Goal: Information Seeking & Learning: Understand process/instructions

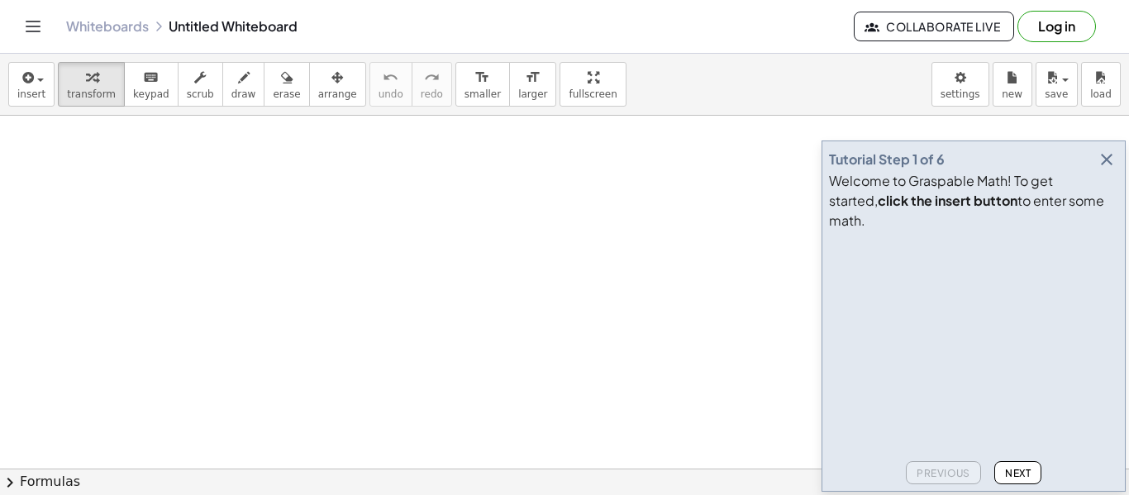
scroll to position [27, 0]
click at [1108, 169] on icon "button" at bounding box center [1107, 160] width 20 height 20
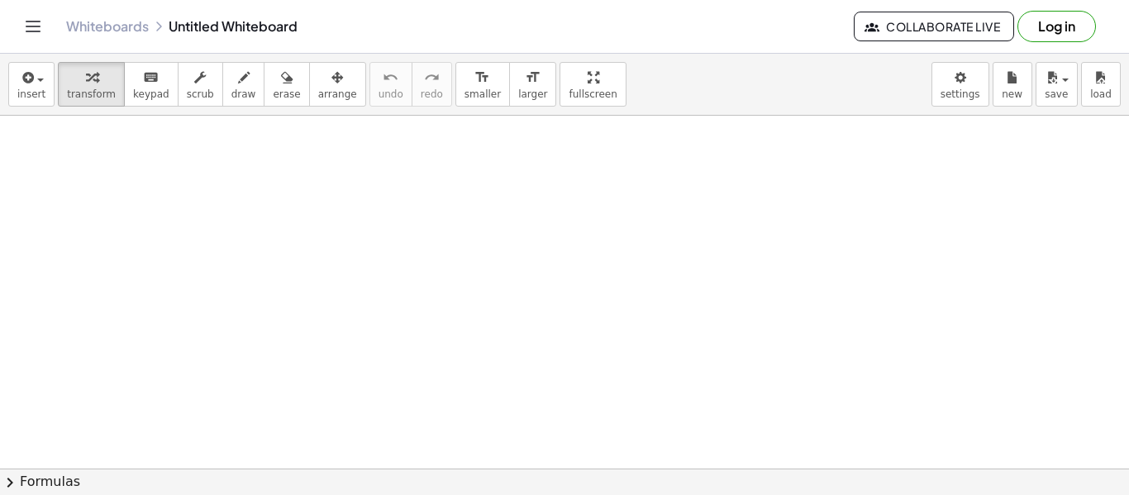
drag, startPoint x: 486, startPoint y: 230, endPoint x: 522, endPoint y: 251, distance: 41.5
click at [522, 251] on div at bounding box center [564, 494] width 1129 height 813
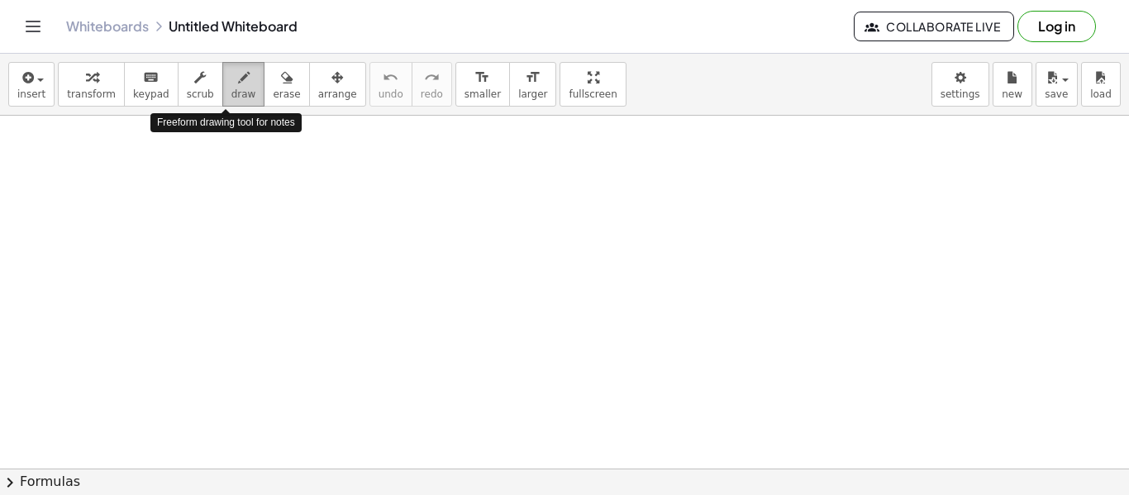
click at [222, 87] on button "draw" at bounding box center [243, 84] width 43 height 45
click at [260, 164] on div at bounding box center [564, 494] width 1129 height 813
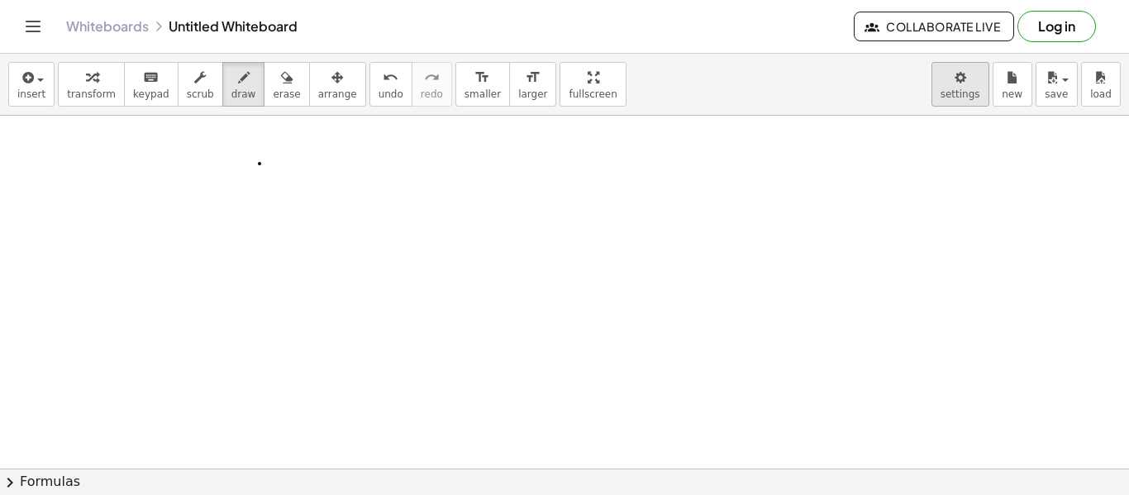
click at [977, 85] on body "Graspable Math Activities Get Started Activity Bank Assigned Work Classes White…" at bounding box center [564, 247] width 1129 height 495
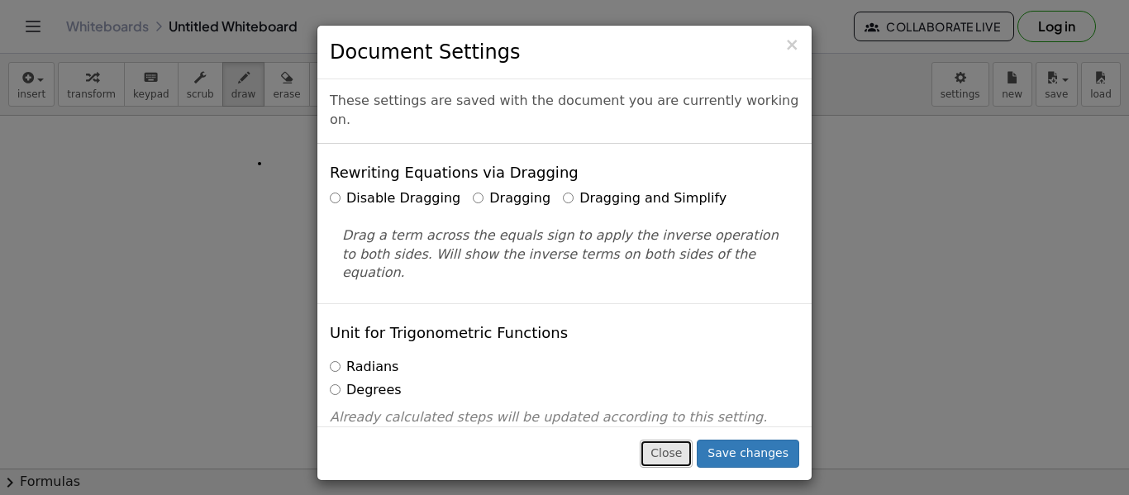
click at [655, 452] on button "Close" at bounding box center [666, 454] width 53 height 28
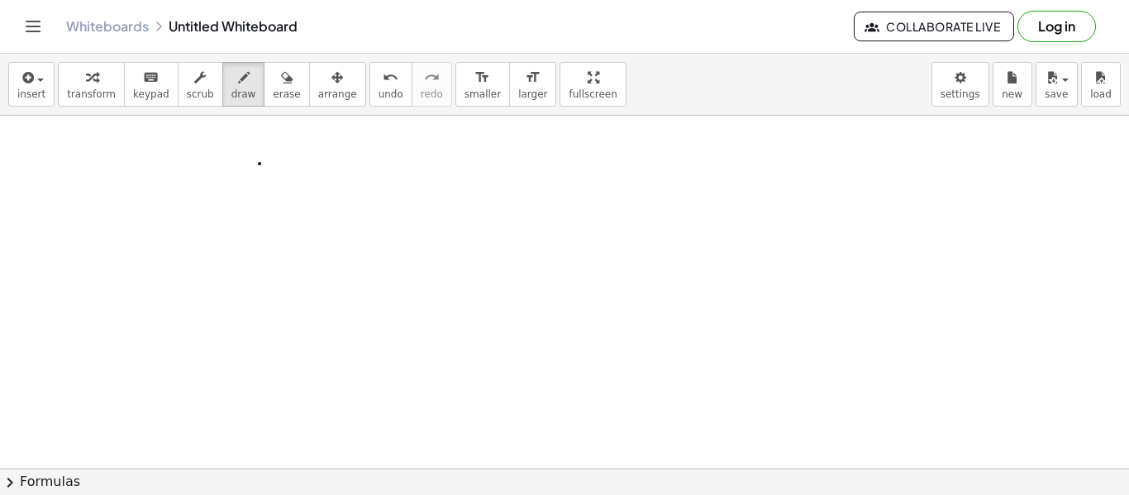
click at [32, 31] on icon "Toggle navigation" at bounding box center [33, 26] width 14 height 10
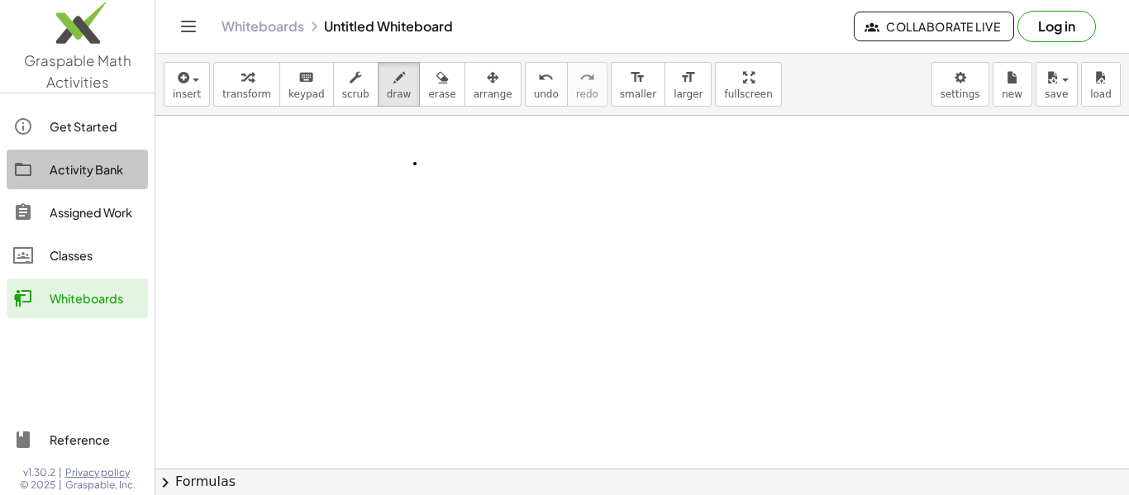
click at [88, 168] on div "Activity Bank" at bounding box center [96, 170] width 92 height 20
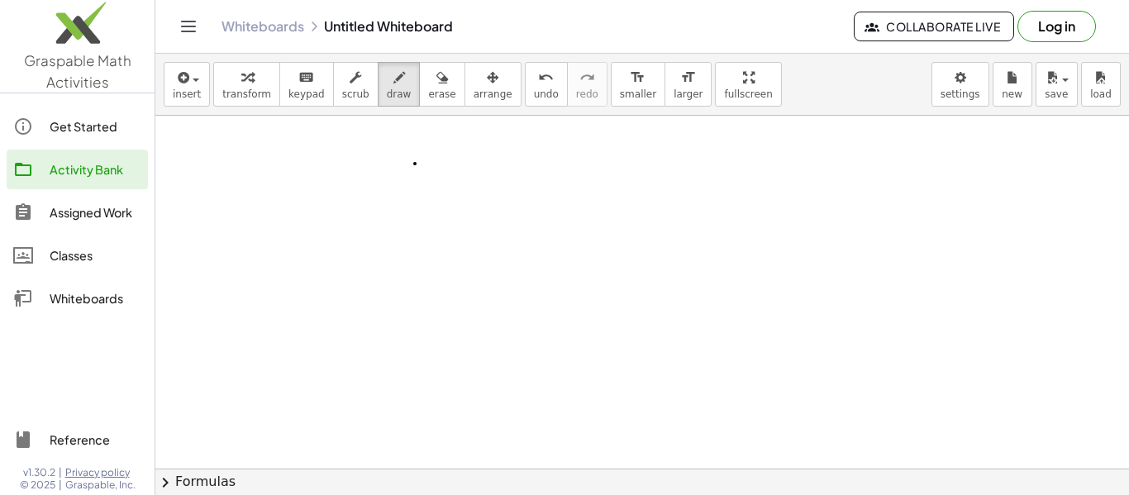
click at [112, 451] on link "Reference" at bounding box center [77, 440] width 141 height 40
click at [203, 29] on div "Whiteboards Untitled Whiteboard Collaborate Live Log in" at bounding box center [642, 26] width 934 height 53
click at [183, 23] on icon "Toggle navigation" at bounding box center [189, 27] width 20 height 20
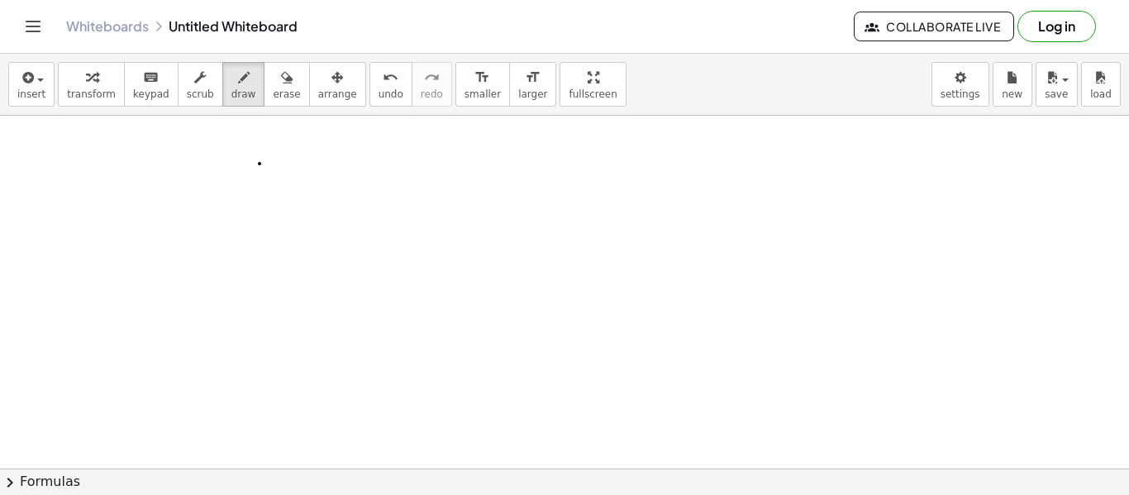
click at [278, 26] on div "Whiteboards Untitled Whiteboard" at bounding box center [460, 26] width 788 height 17
click at [23, 478] on button "chevron_right Formulas" at bounding box center [564, 482] width 1129 height 26
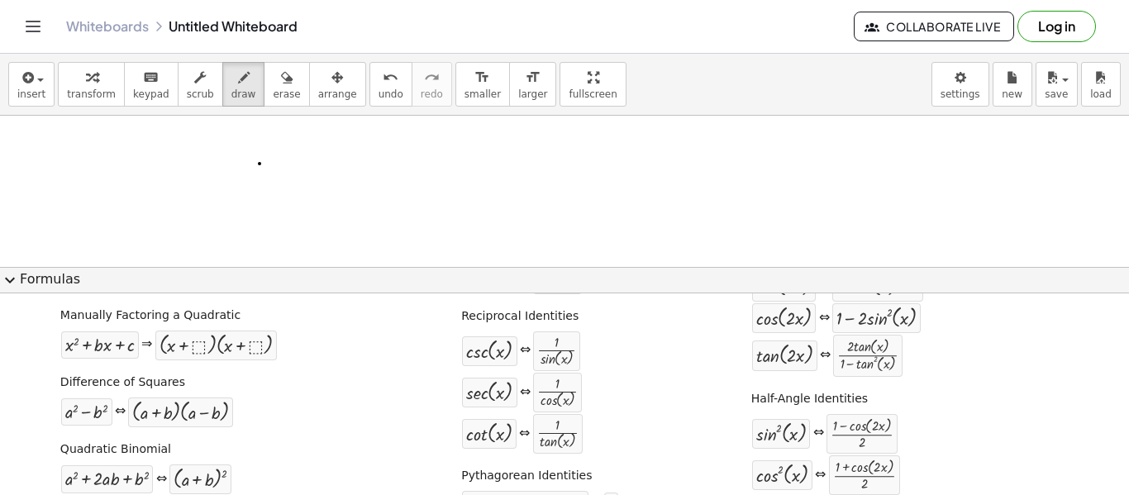
scroll to position [376, 0]
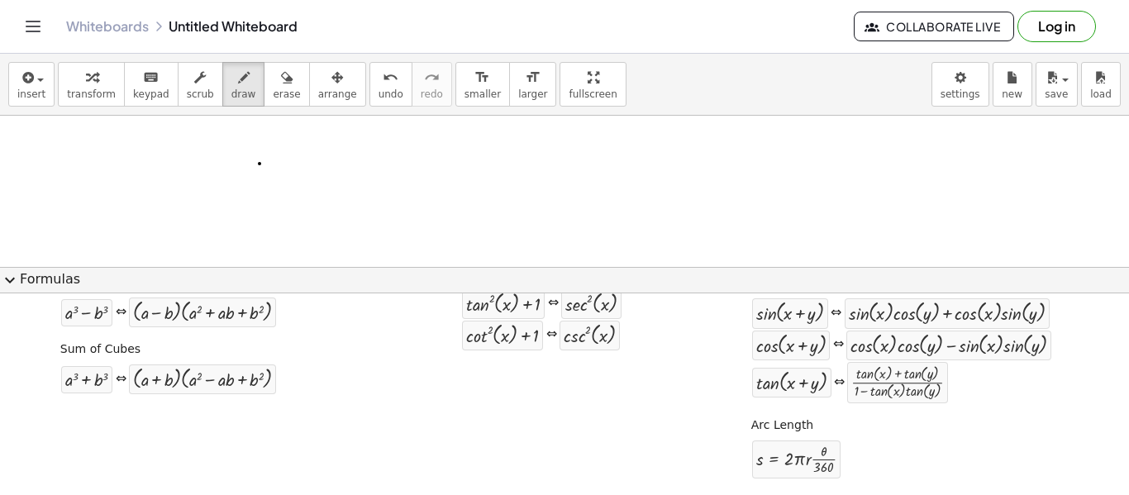
click at [22, 279] on button "expand_more Formulas" at bounding box center [564, 280] width 1129 height 26
